Goal: Task Accomplishment & Management: Manage account settings

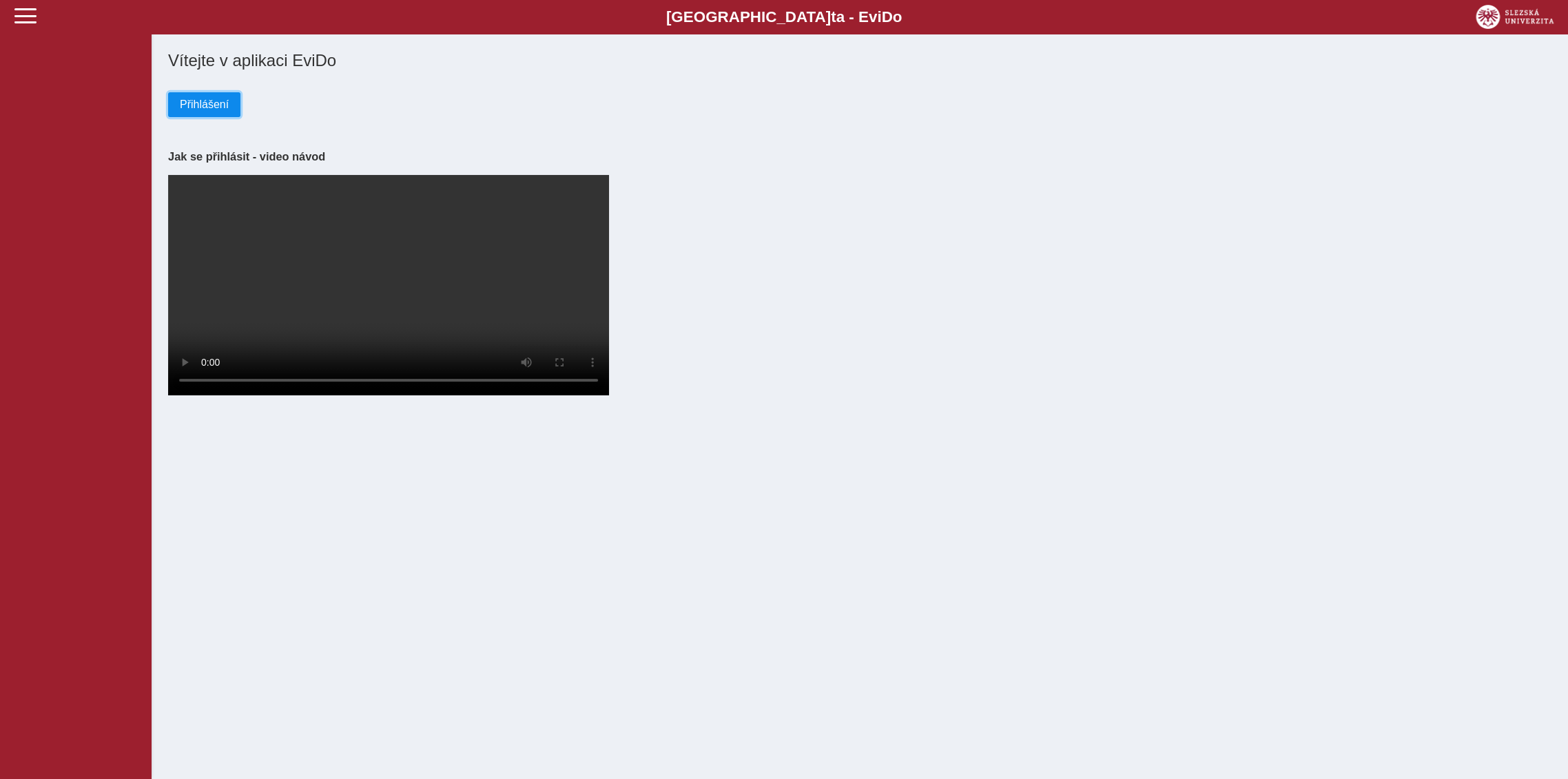
click at [216, 107] on span "Přihlášení" at bounding box center [204, 104] width 49 height 13
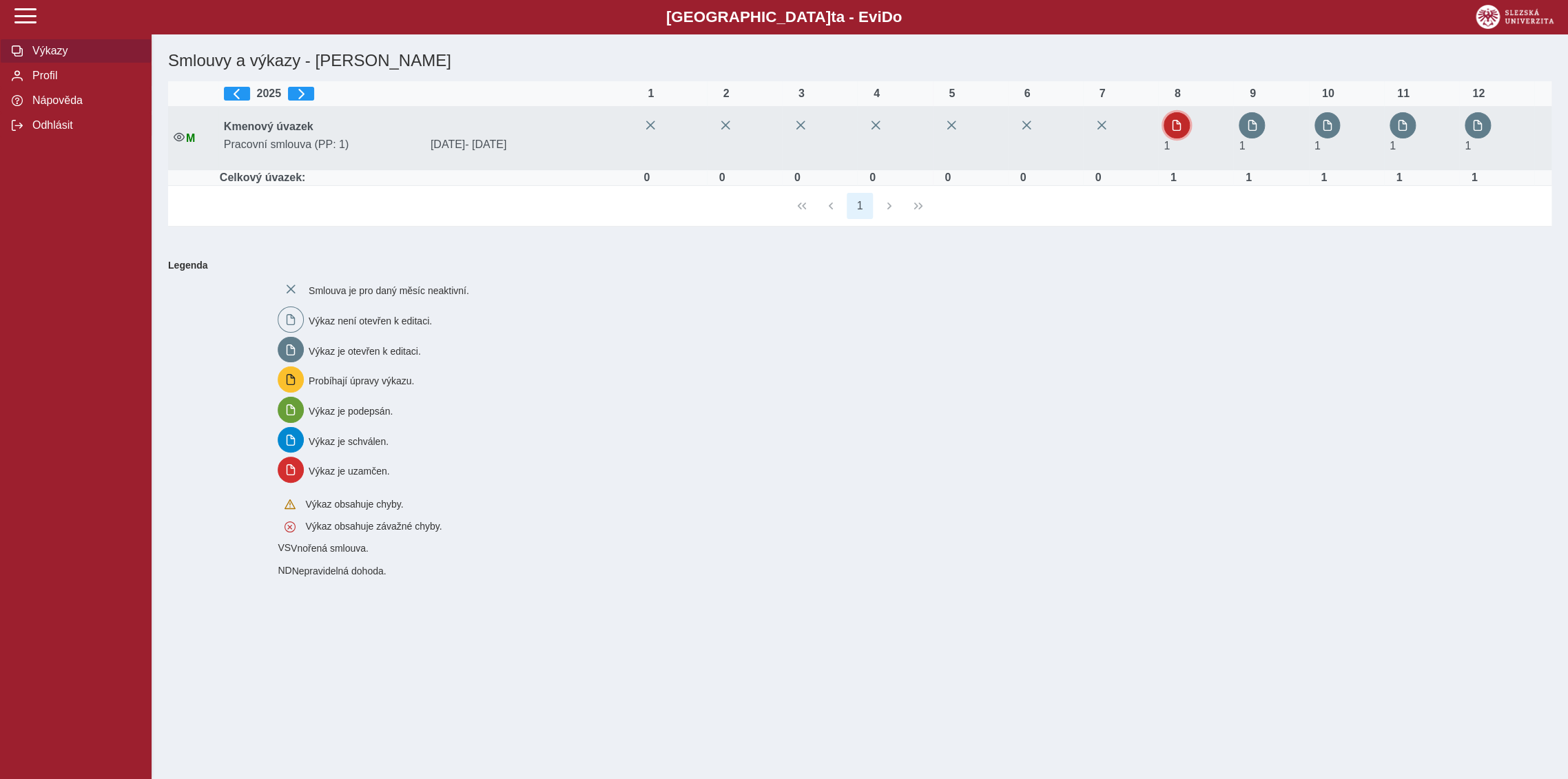
click at [1185, 128] on button "button" at bounding box center [1176, 125] width 26 height 26
click at [1251, 126] on span "button" at bounding box center [1251, 125] width 11 height 11
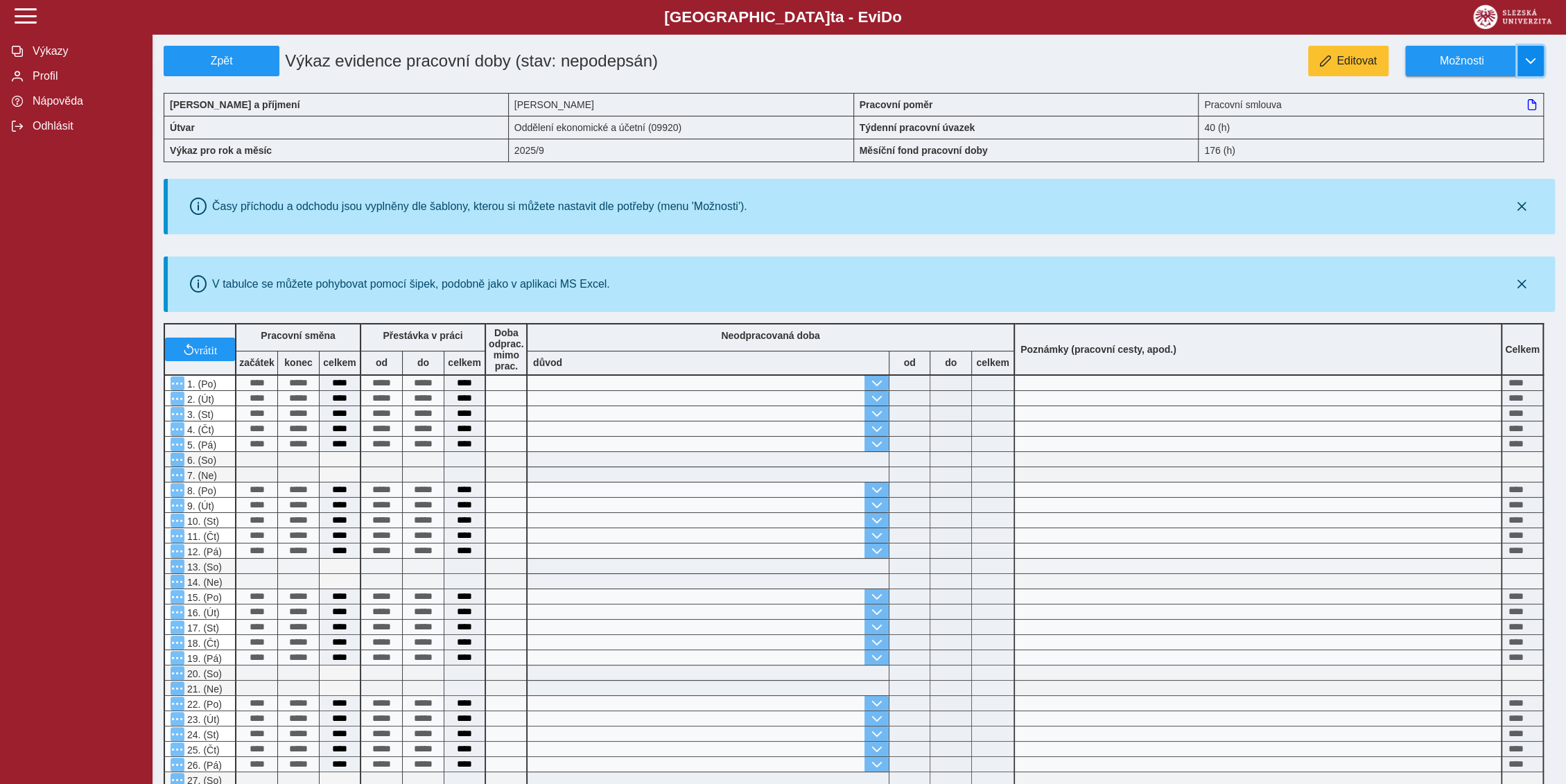
click at [1533, 61] on span "button" at bounding box center [1530, 61] width 11 height 11
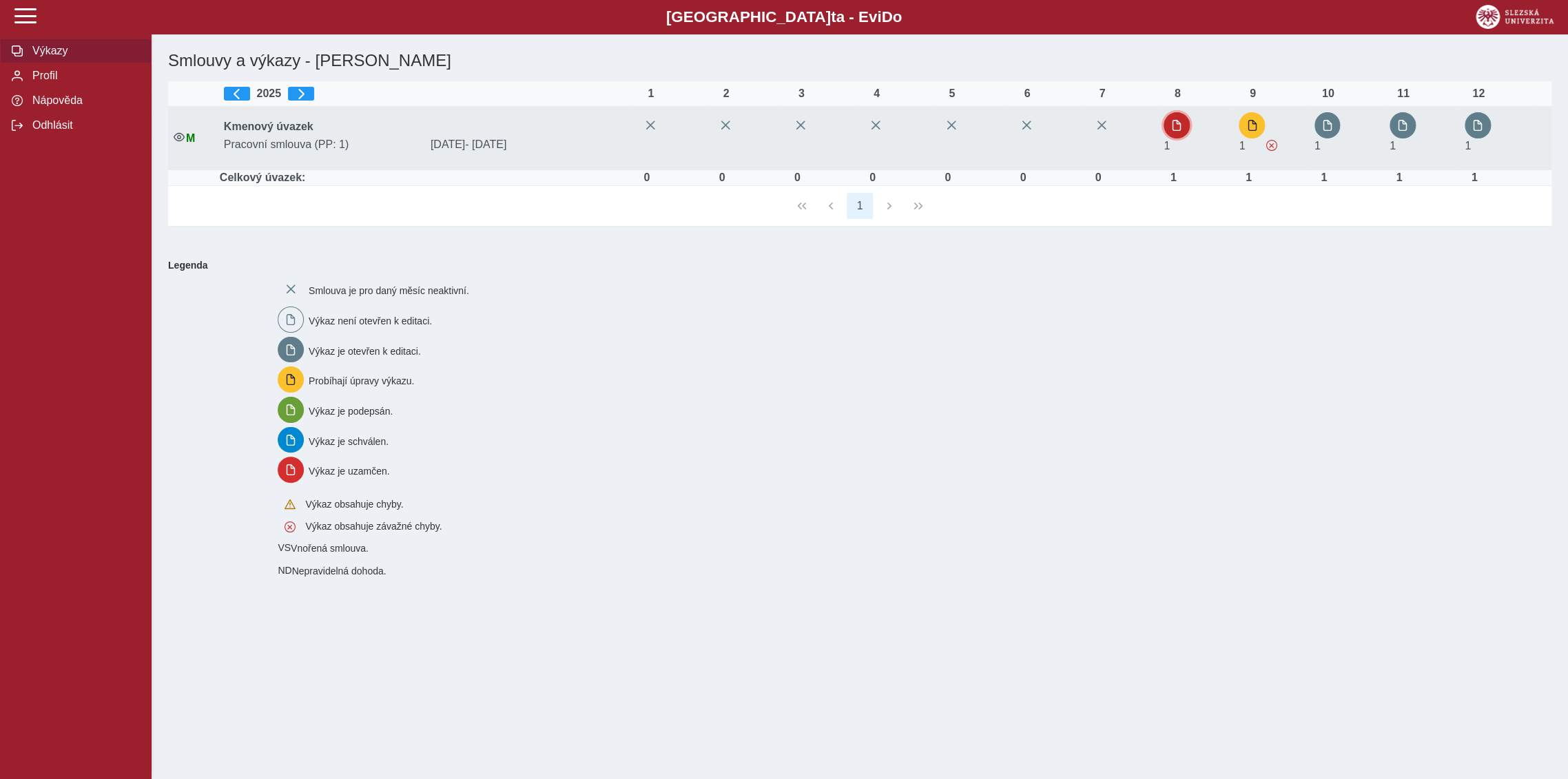
click at [1180, 120] on span "button" at bounding box center [1177, 125] width 11 height 11
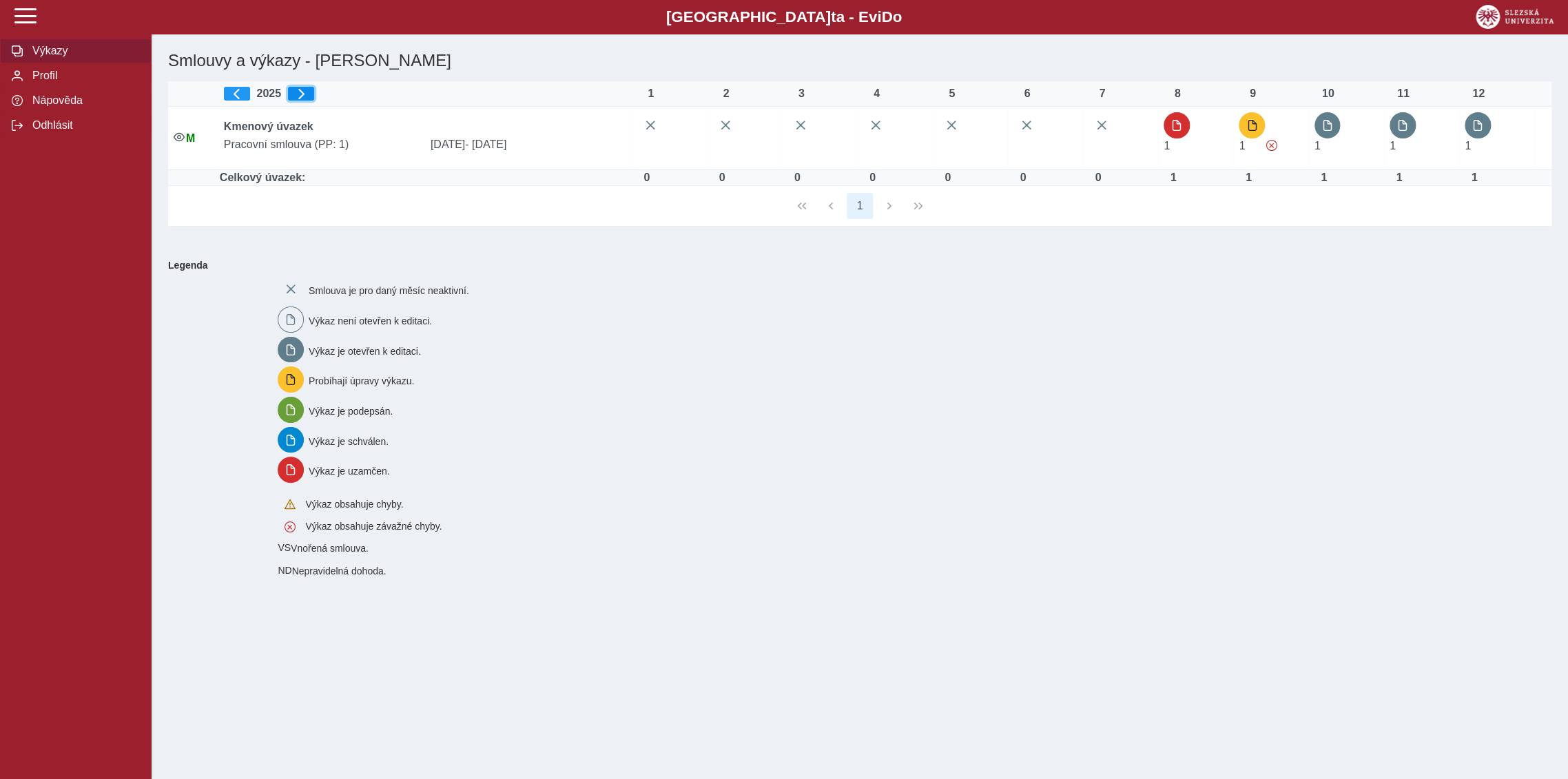
click at [302, 91] on span "button" at bounding box center [301, 93] width 11 height 11
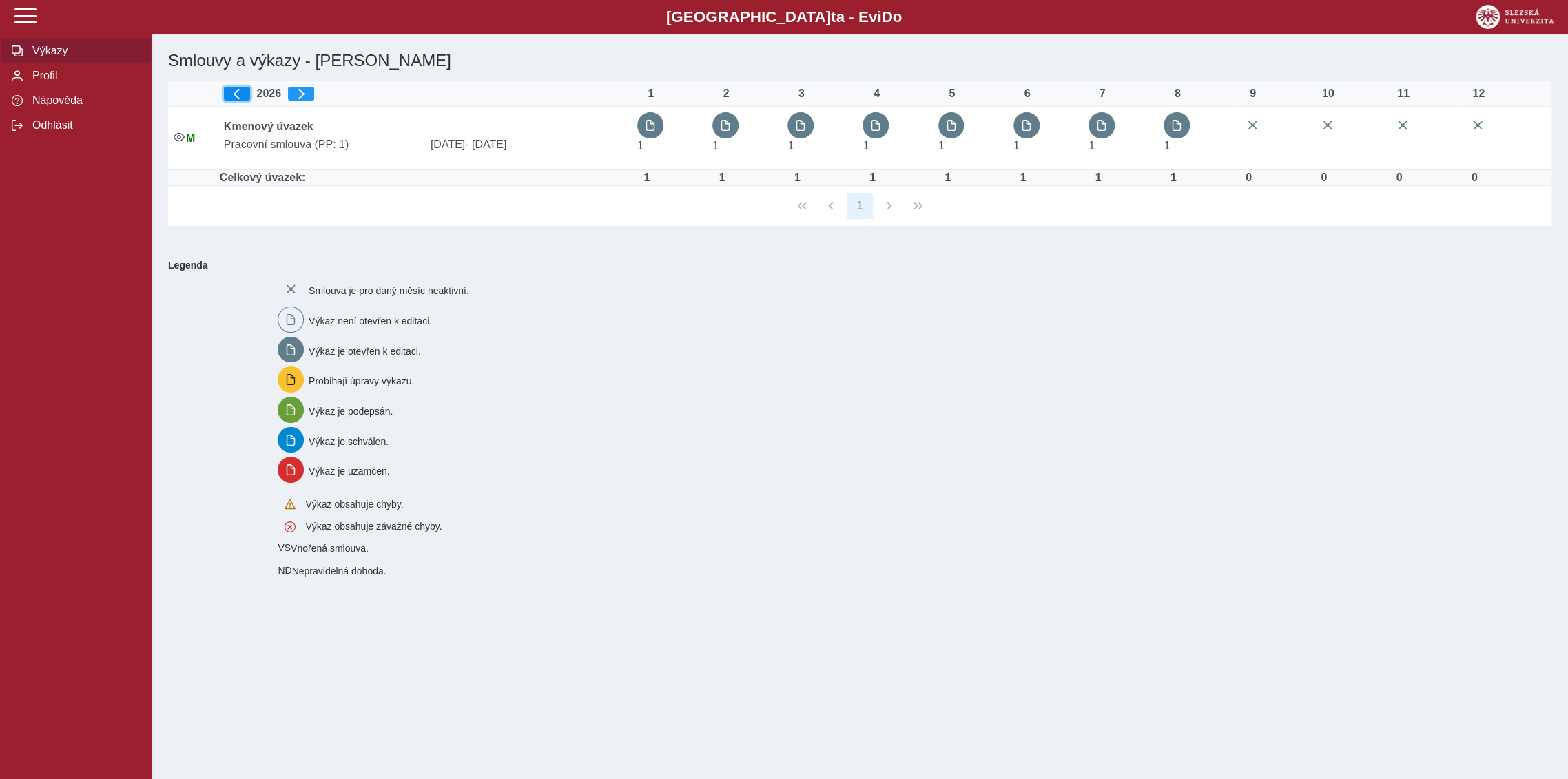
click at [242, 91] on span "button" at bounding box center [236, 93] width 11 height 11
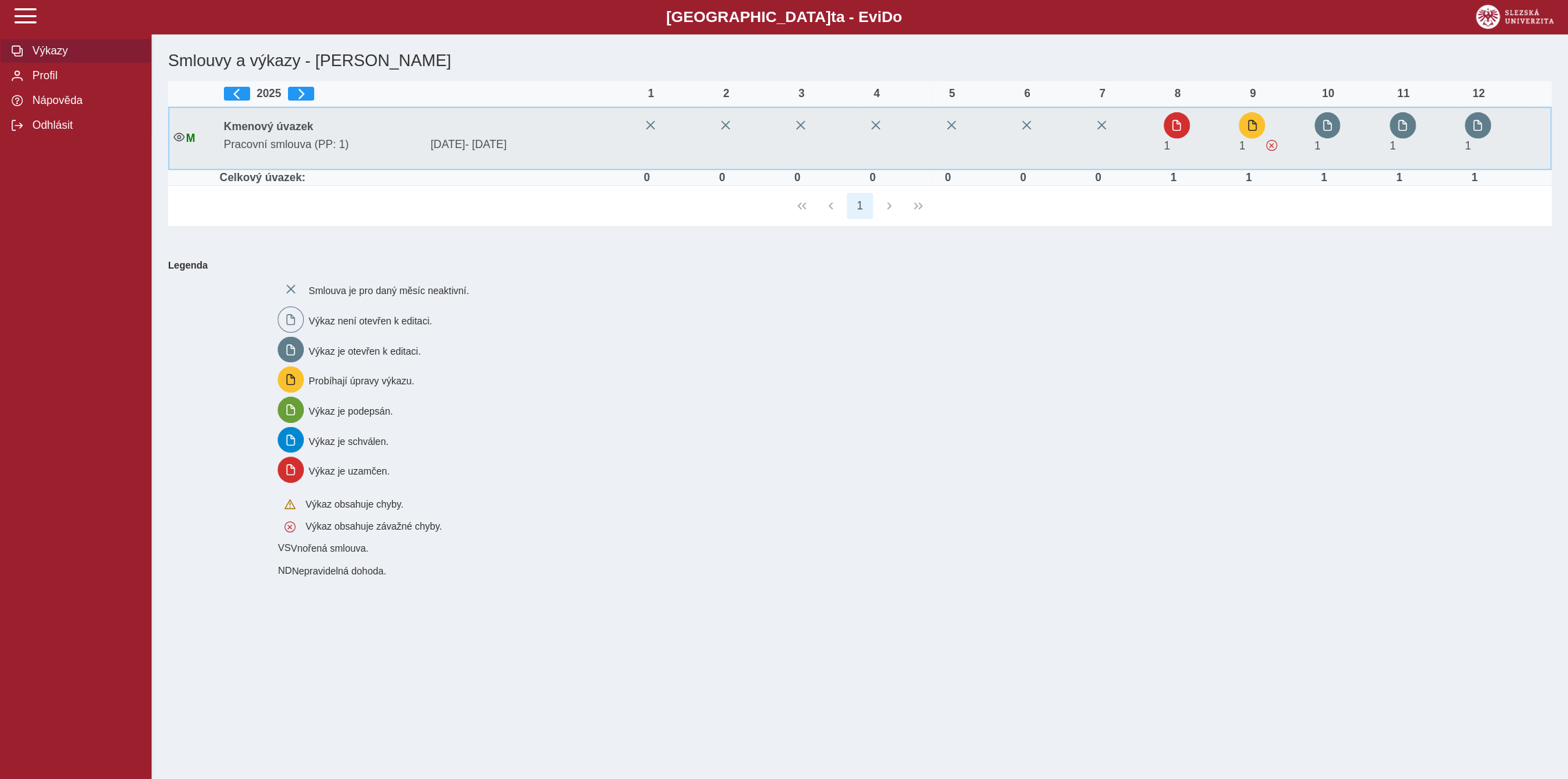
click at [273, 142] on span "Pracovní smlouva (PP: 1)" at bounding box center [322, 144] width 207 height 13
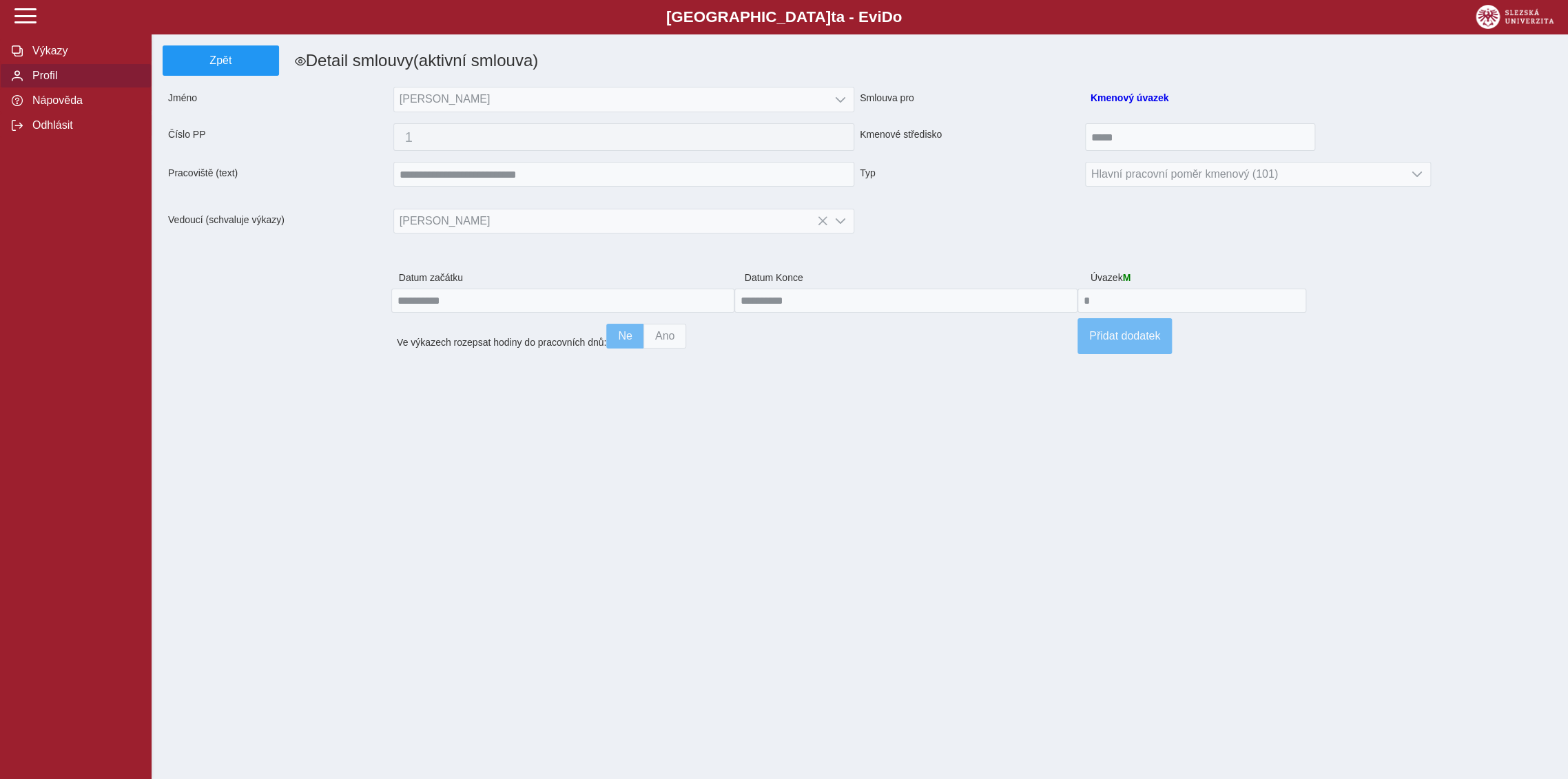
click at [49, 81] on span "Profil" at bounding box center [83, 75] width 112 height 13
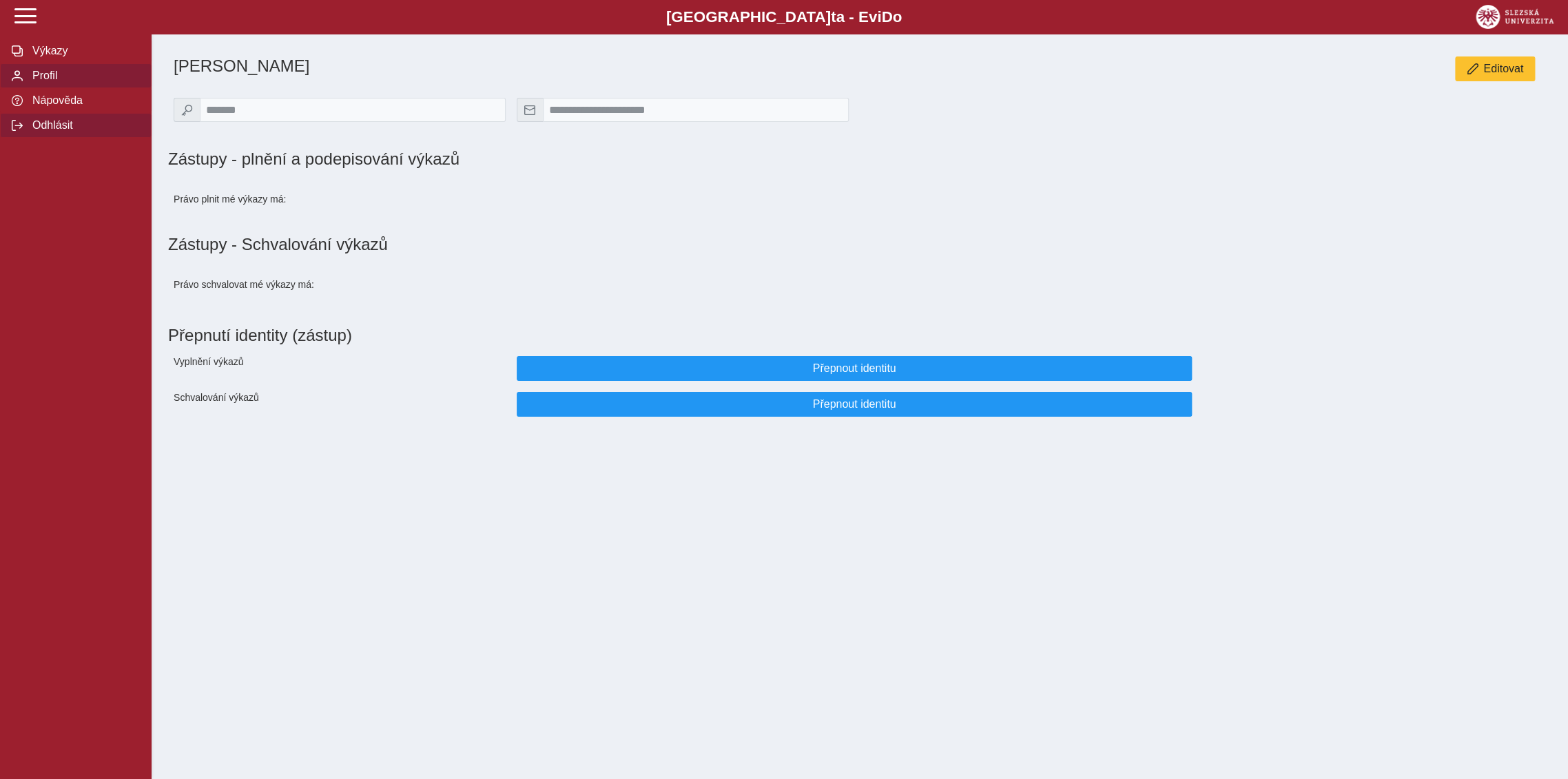
click at [47, 131] on span "Odhlásit" at bounding box center [83, 125] width 112 height 13
